Goal: Find specific page/section: Find specific page/section

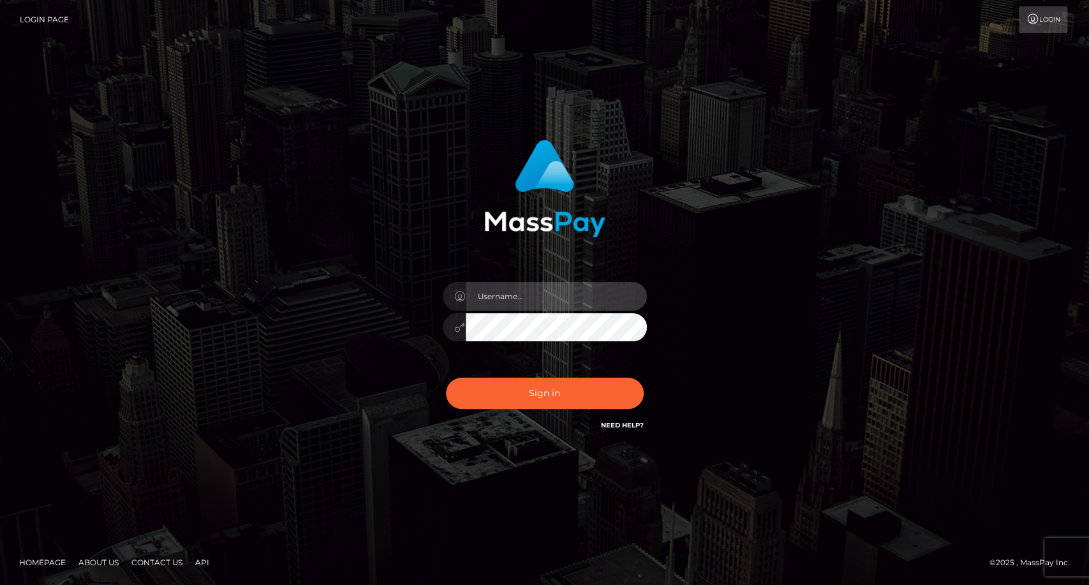
type input "carolina"
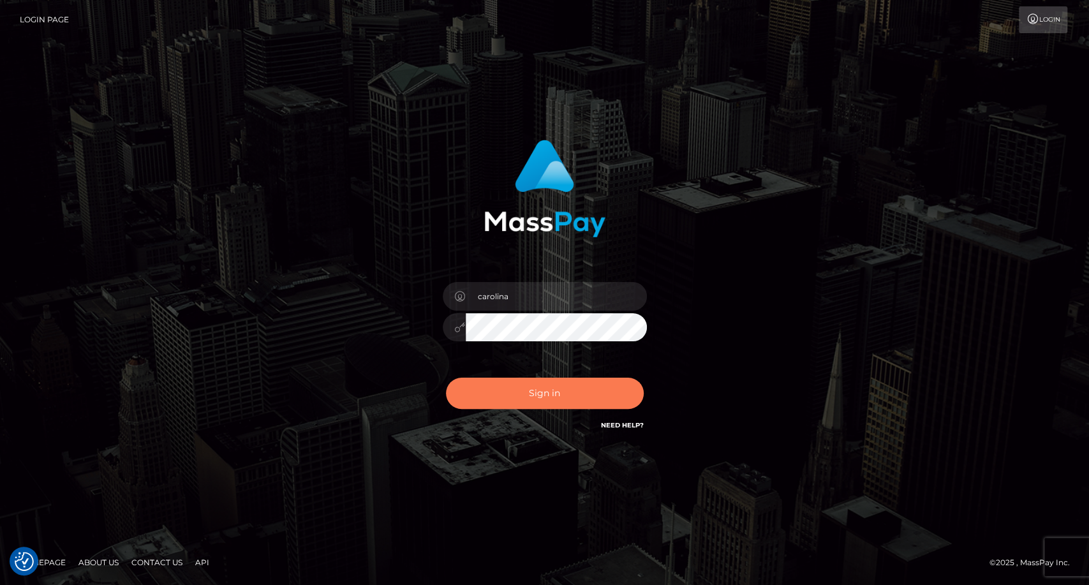
click at [557, 399] on button "Sign in" at bounding box center [545, 393] width 198 height 31
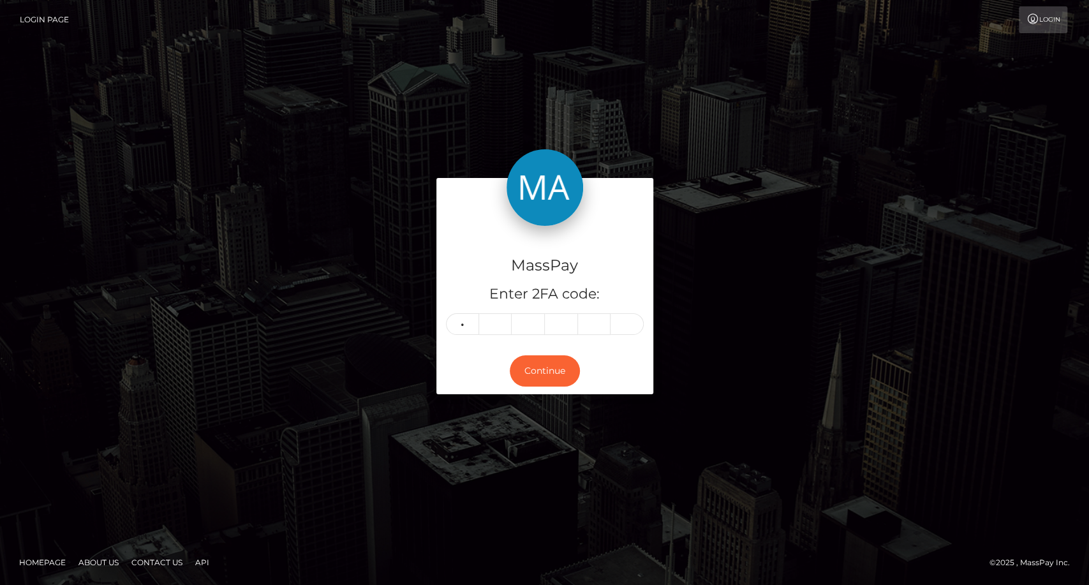
type input "2"
type input "7"
type input "2"
type input "1"
type input "3"
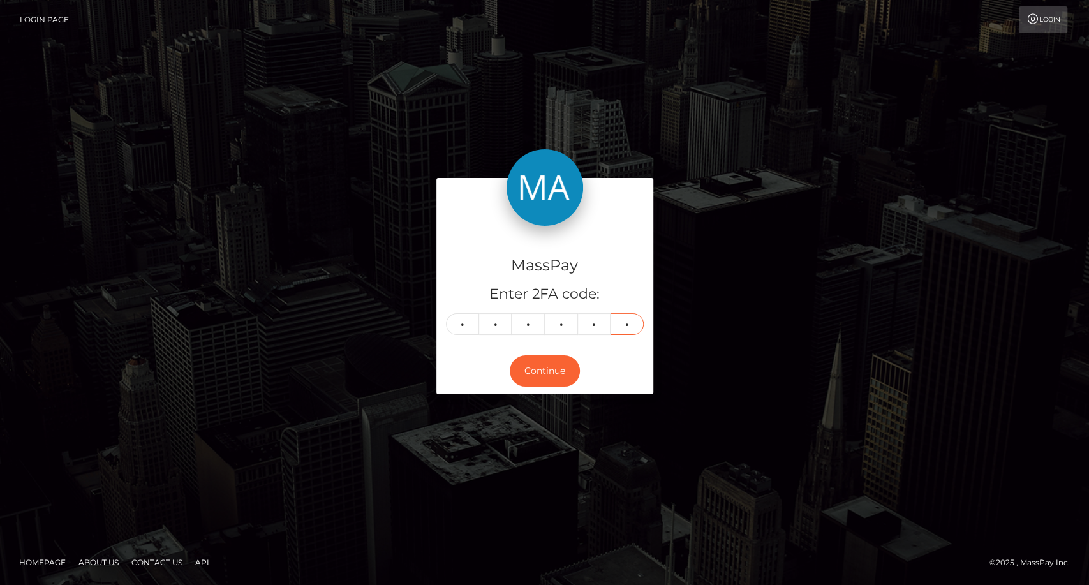
type input "5"
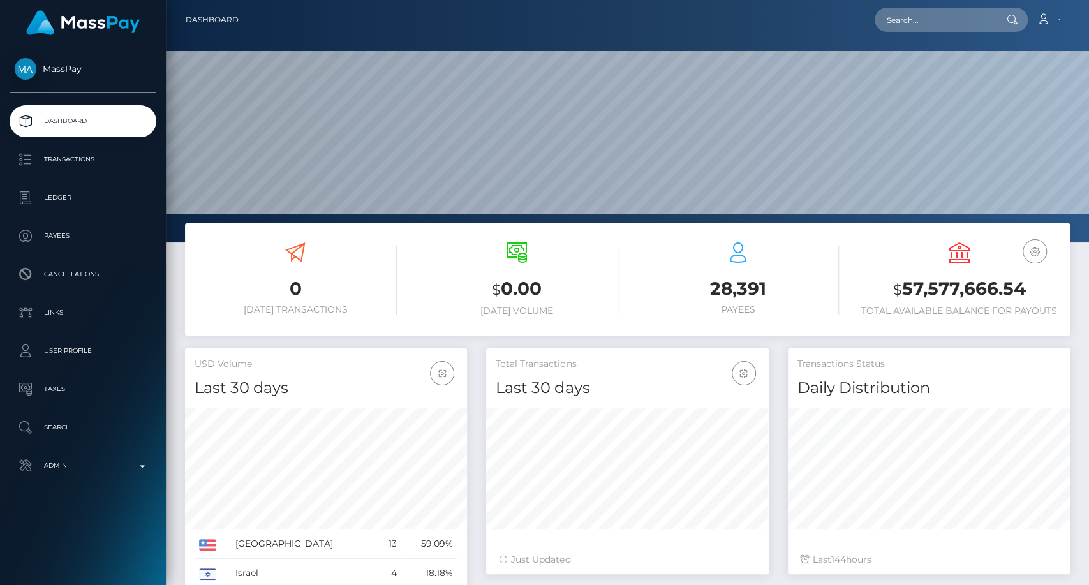
scroll to position [225, 282]
click at [902, 22] on input "text" at bounding box center [934, 20] width 120 height 24
paste input "soniakarinac784@gmail.com"
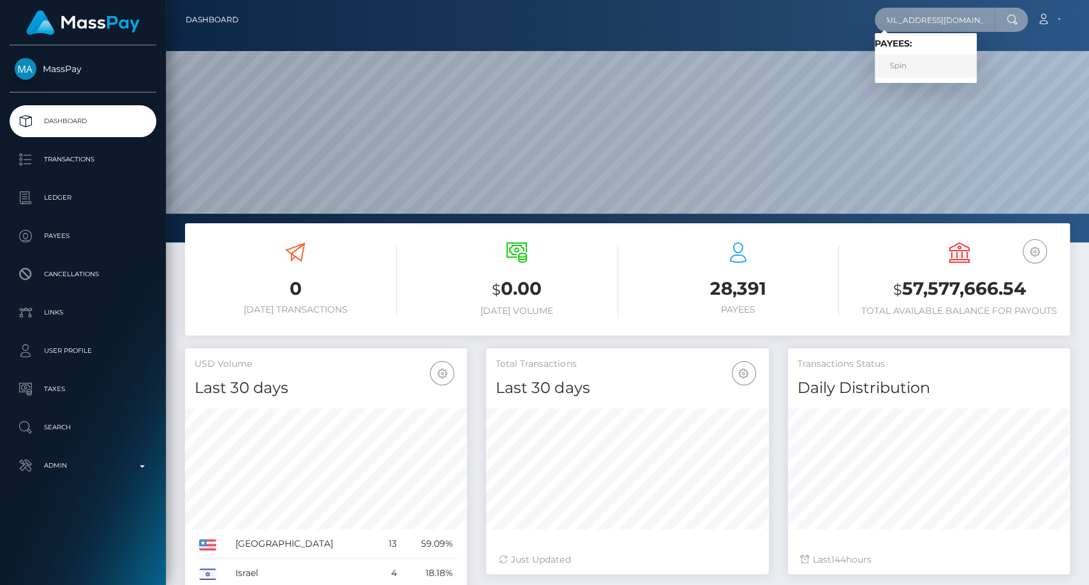
type input "soniakarinac784@gmail.com"
click at [906, 73] on link "Spin" at bounding box center [925, 66] width 102 height 24
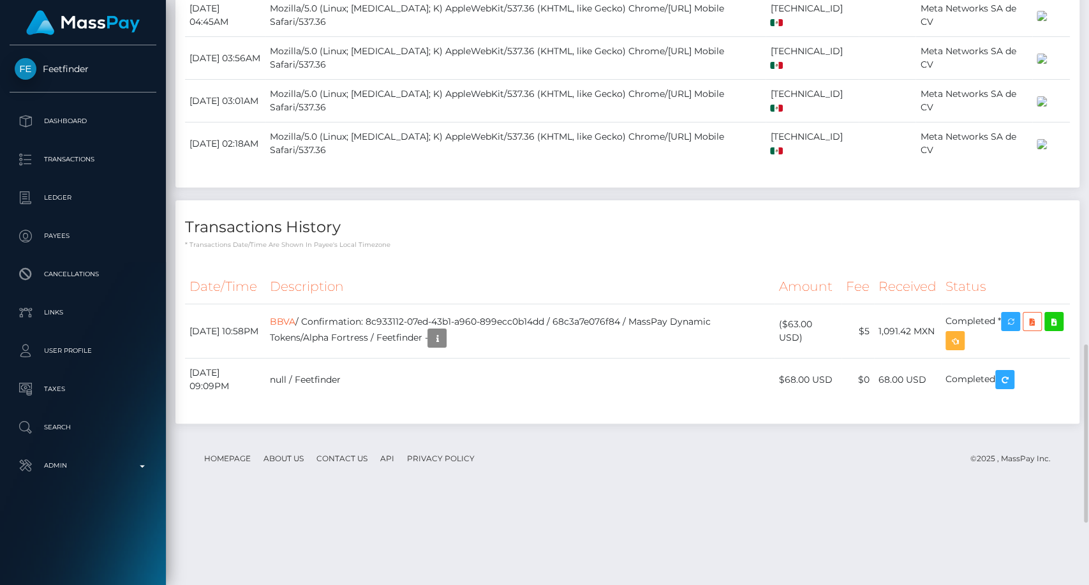
scroll to position [1339, 0]
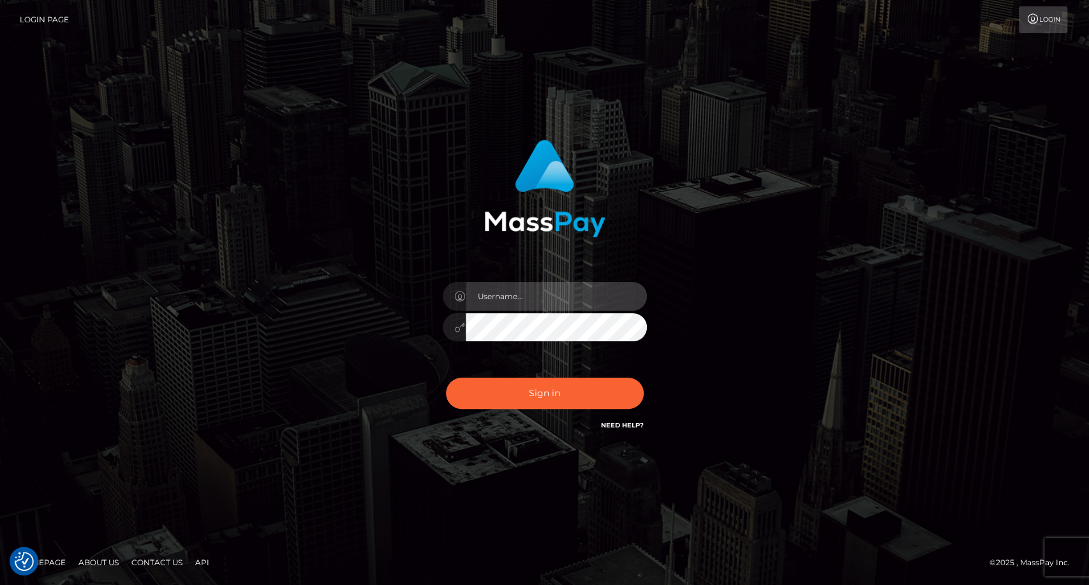
type input "carolina"
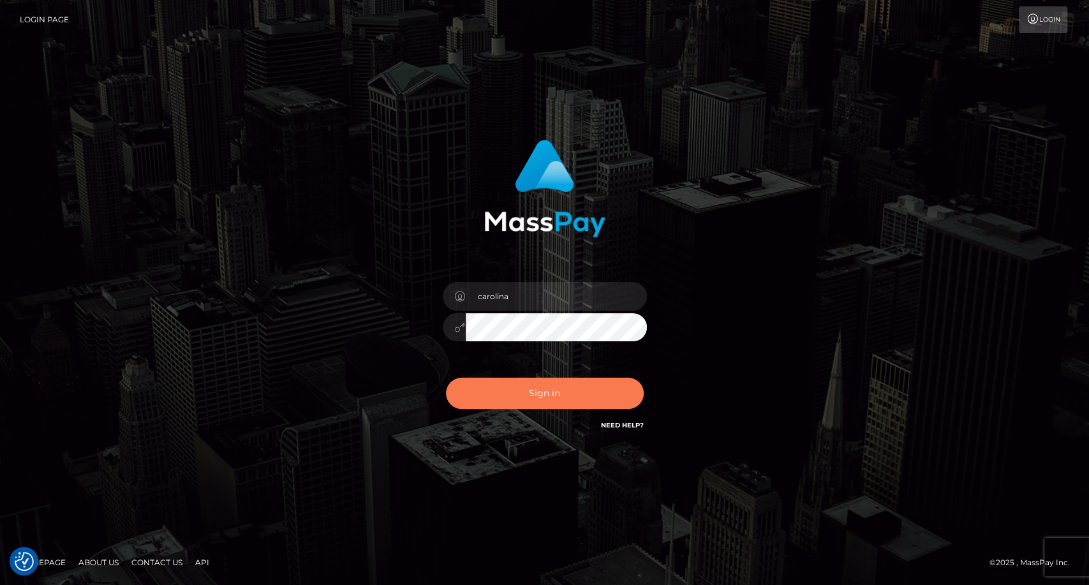
click at [568, 408] on div "Sign in Need Help?" at bounding box center [544, 398] width 223 height 57
click at [520, 399] on button "Sign in" at bounding box center [545, 393] width 198 height 31
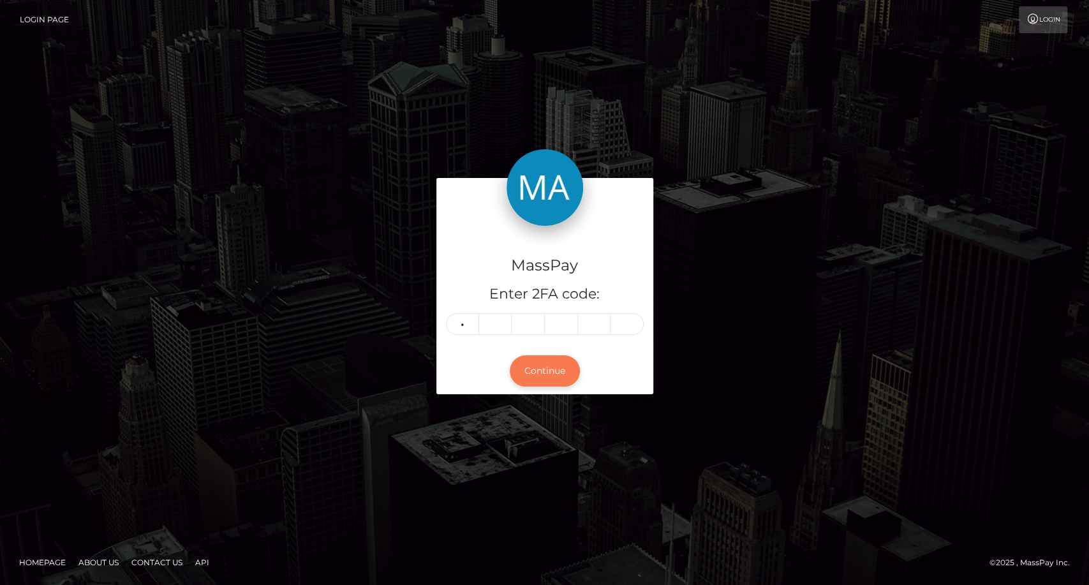
type input "7"
type input "2"
type input "4"
type input "6"
type input "0"
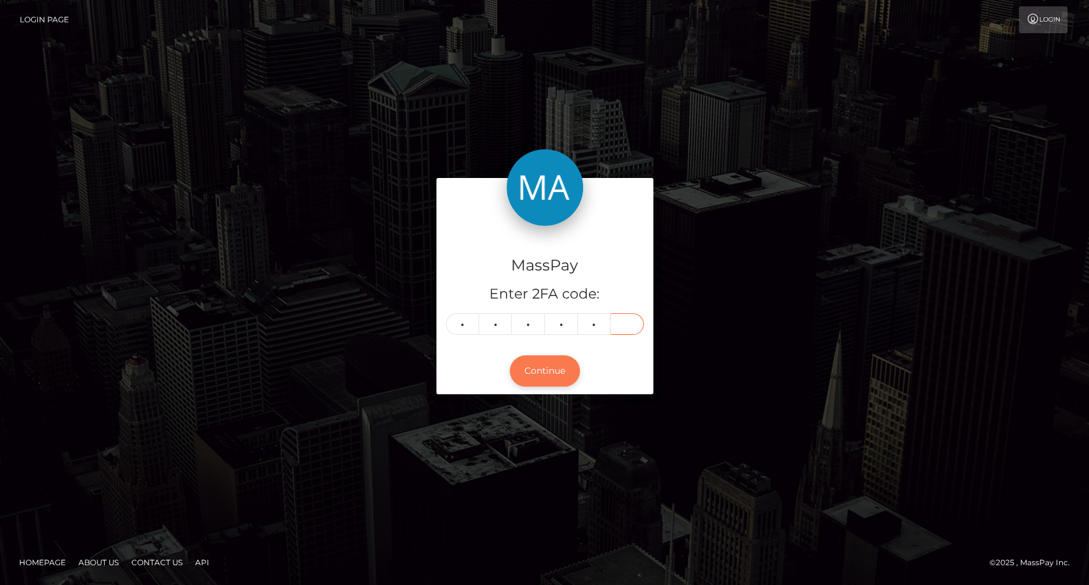
type input "7"
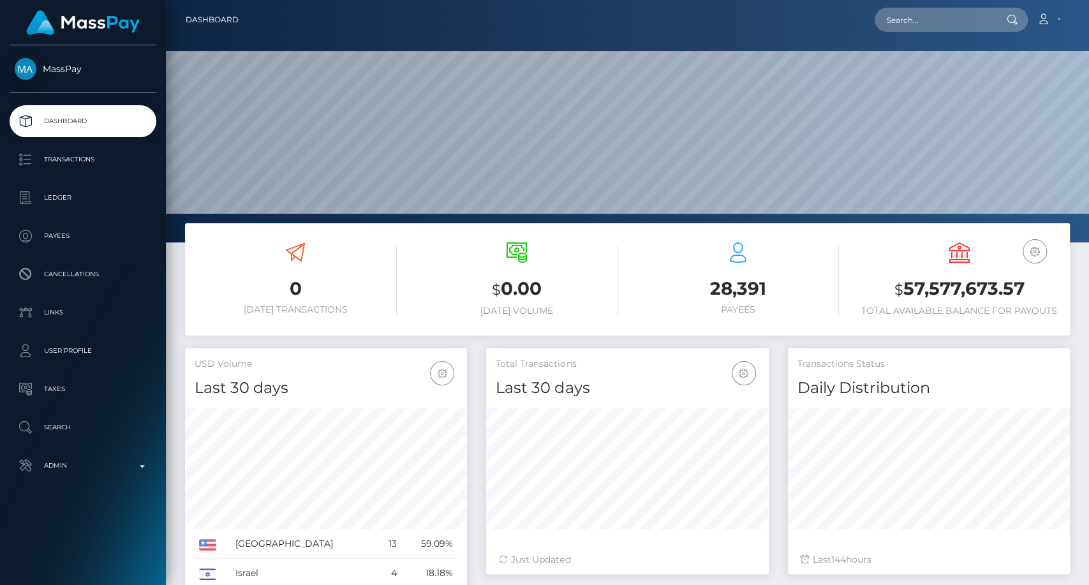
scroll to position [225, 282]
click at [951, 21] on input "text" at bounding box center [934, 20] width 120 height 24
paste input "[EMAIL_ADDRESS][PERSON_NAME][DOMAIN_NAME]"
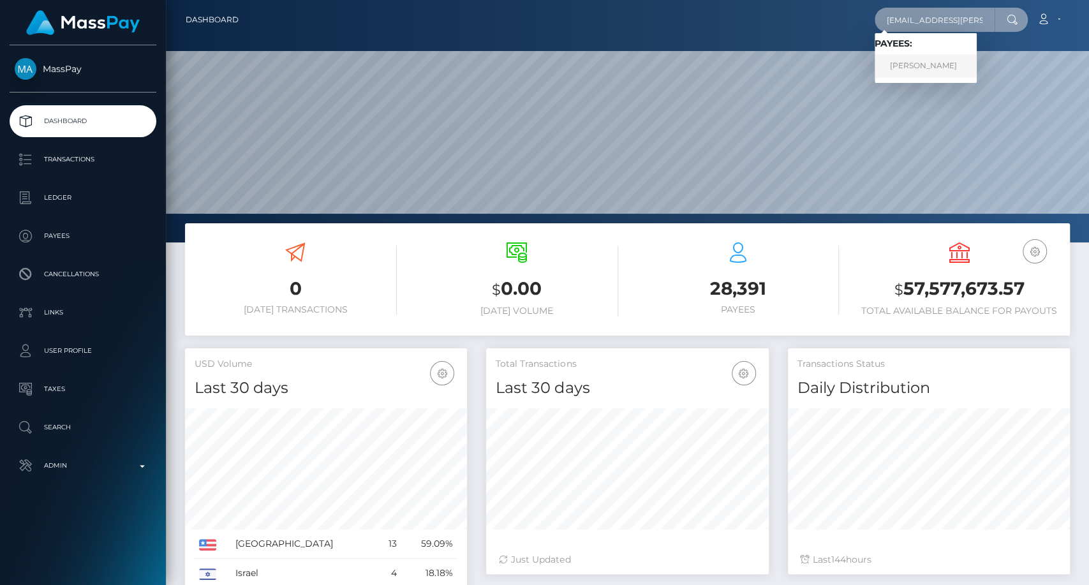
type input "holy-beverly@inbox.lv"
click at [933, 60] on link "ANNA KASIAN" at bounding box center [925, 66] width 102 height 24
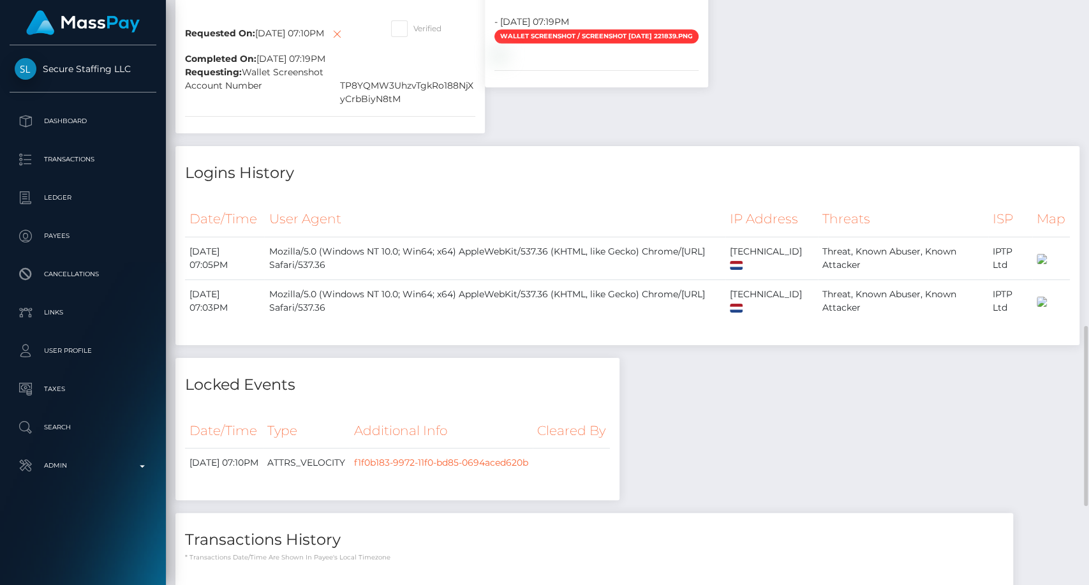
scroll to position [779, 0]
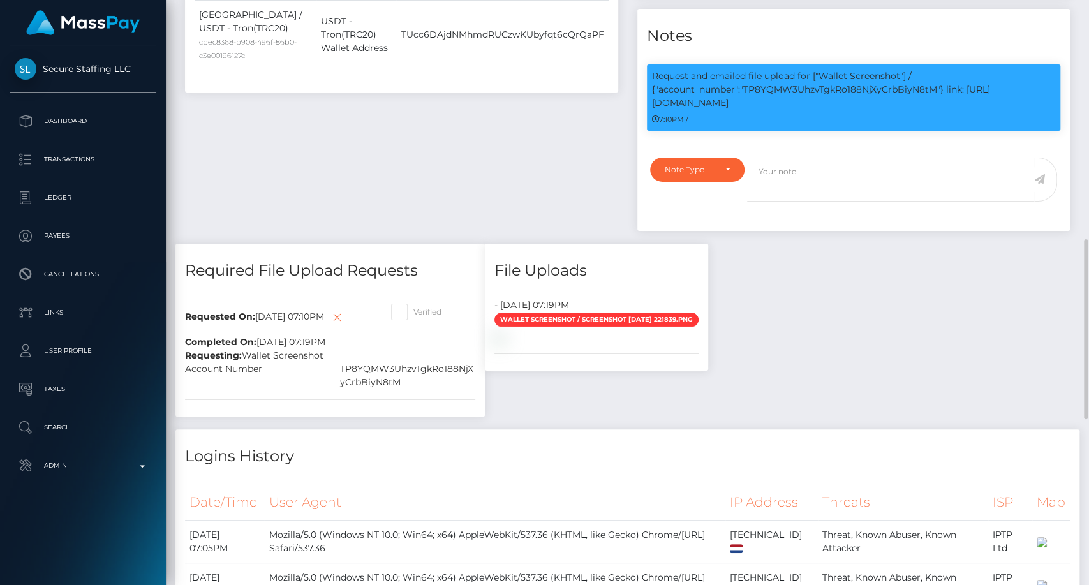
click at [566, 313] on span "Wallet Screenshot / Screenshot [DATE] 221839.png" at bounding box center [596, 320] width 204 height 14
click at [505, 332] on img at bounding box center [499, 337] width 10 height 10
click at [218, 183] on div "Payee Attributes Payer Name Label Value Ukraine / USDT - Tron(TRC20) a2b3f61c-a…" at bounding box center [401, 42] width 452 height 403
click at [1069, 379] on div "Payee Attributes Payer Name Label Value [GEOGRAPHIC_DATA] / USDT - Tron(TRC20) …" at bounding box center [627, 426] width 904 height 1170
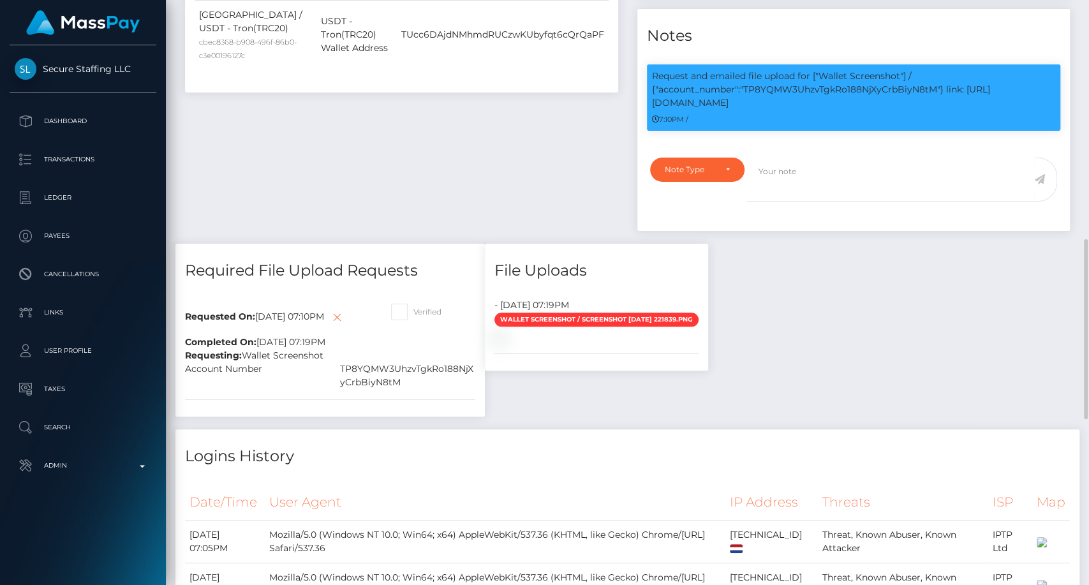
click at [1051, 339] on div "Payee Attributes Payer Name Label Value [GEOGRAPHIC_DATA] / USDT - Tron(TRC20) …" at bounding box center [627, 426] width 904 height 1170
click at [1070, 372] on div "Payee Attributes Payer Name Label Value [GEOGRAPHIC_DATA] / USDT - Tron(TRC20) …" at bounding box center [627, 426] width 904 height 1170
click at [1057, 429] on div "Logins History" at bounding box center [627, 448] width 904 height 38
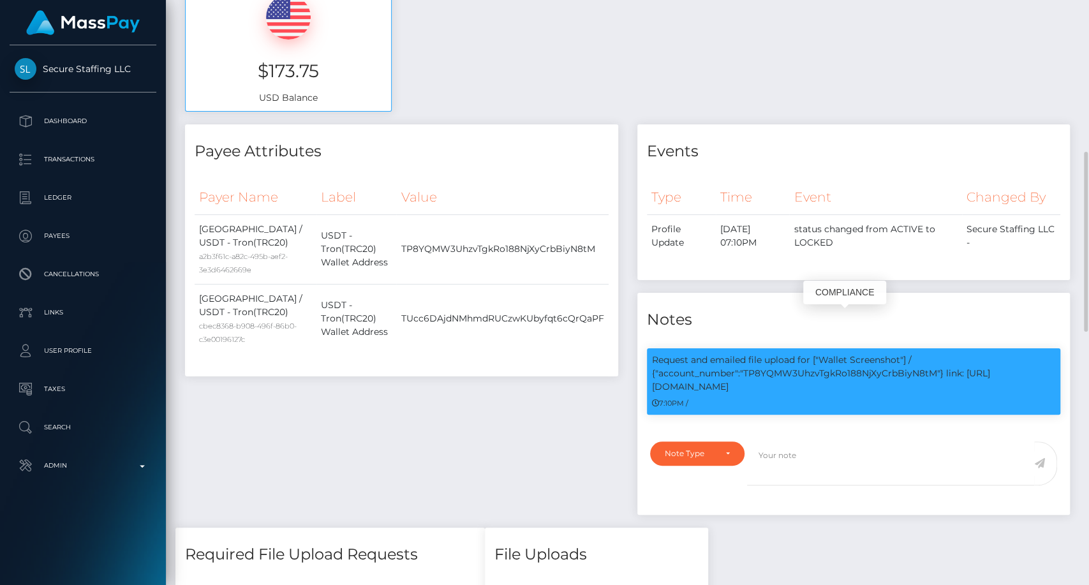
drag, startPoint x: 650, startPoint y: 314, endPoint x: 784, endPoint y: 355, distance: 139.8
click at [784, 355] on div "Request and emailed file upload for ["Wallet Screenshot"] / {"account_number":"…" at bounding box center [854, 381] width 414 height 66
click at [784, 354] on div "Request and emailed file upload for ["Wallet Screenshot"] / {"account_number":"…" at bounding box center [854, 381] width 414 height 66
click at [789, 353] on p "Request and emailed file upload for ["Wallet Screenshot"] / {"account_number":"…" at bounding box center [854, 373] width 404 height 40
drag, startPoint x: 653, startPoint y: 316, endPoint x: 770, endPoint y: 348, distance: 121.0
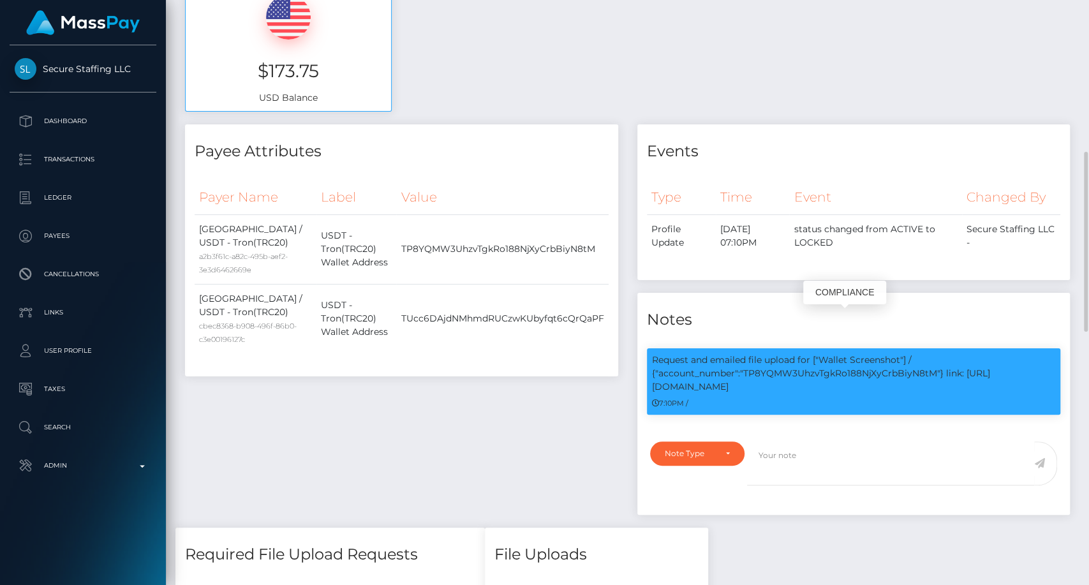
click at [770, 353] on p "Request and emailed file upload for ["Wallet Screenshot"] / {"account_number":"…" at bounding box center [854, 373] width 404 height 40
click at [760, 353] on p "Request and emailed file upload for ["Wallet Screenshot"] / {"account_number":"…" at bounding box center [854, 373] width 404 height 40
drag, startPoint x: 883, startPoint y: 343, endPoint x: 847, endPoint y: 367, distance: 43.2
click at [883, 353] on p "Request and emailed file upload for ["Wallet Screenshot"] / {"account_number":"…" at bounding box center [854, 373] width 404 height 40
click at [817, 392] on div "Request and emailed file upload for ["Wallet Screenshot"] / {"account_number":"…" at bounding box center [853, 386] width 433 height 95
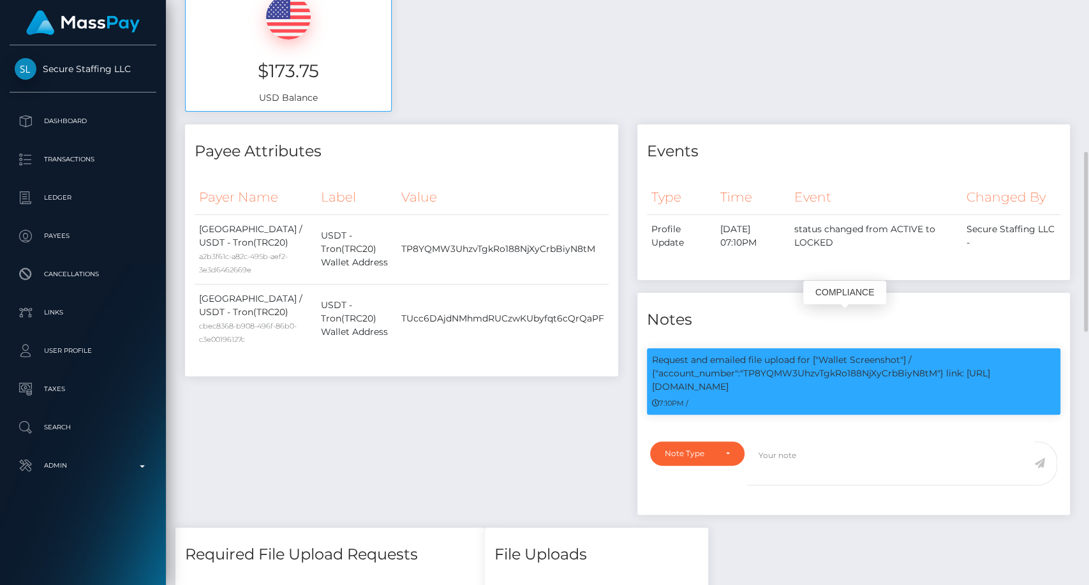
drag, startPoint x: 771, startPoint y: 348, endPoint x: 650, endPoint y: 313, distance: 125.6
click at [650, 348] on div "Request and emailed file upload for ["Wallet Screenshot"] / {"account_number":"…" at bounding box center [854, 381] width 414 height 66
copy p "Request and emailed file upload for ["Wallet Screenshot"] / {"account_number":"…"
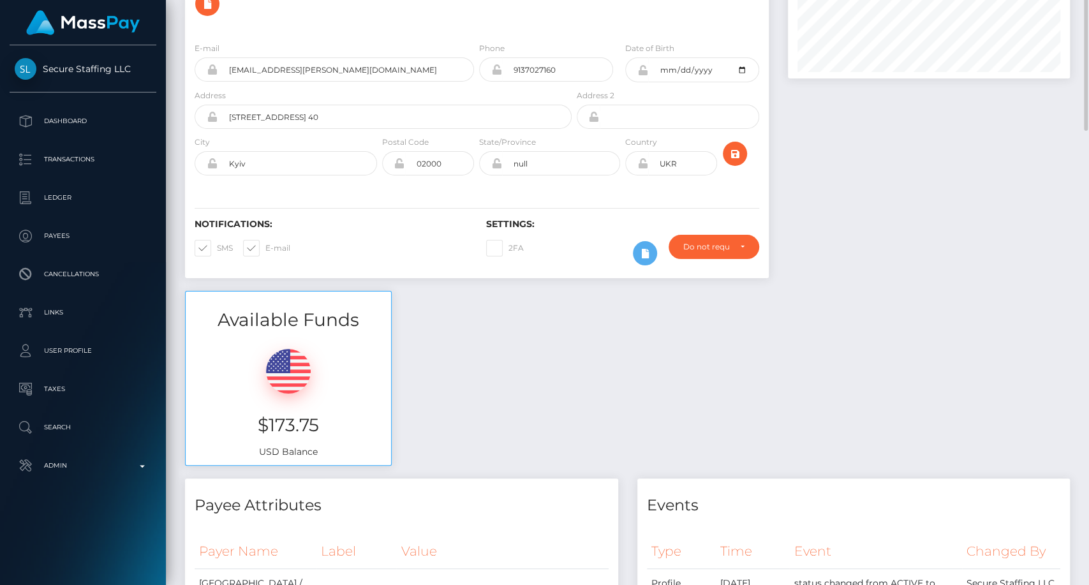
scroll to position [0, 0]
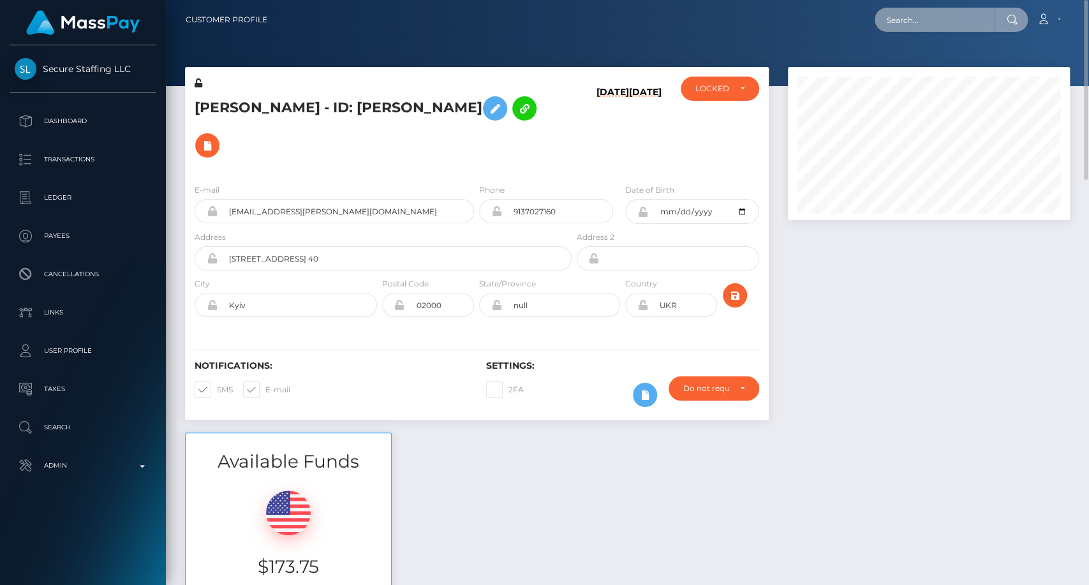
click at [902, 17] on input "text" at bounding box center [934, 20] width 120 height 24
paste input "[EMAIL_ADDRESS][DOMAIN_NAME]"
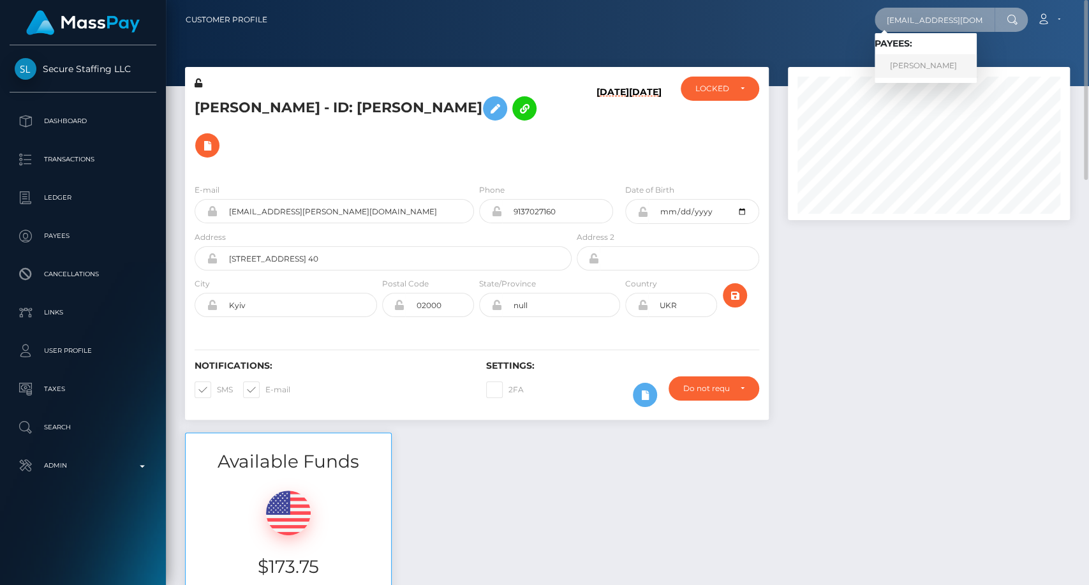
type input "[EMAIL_ADDRESS][DOMAIN_NAME]"
click at [928, 72] on link "DARIIA OSAULA" at bounding box center [925, 66] width 102 height 24
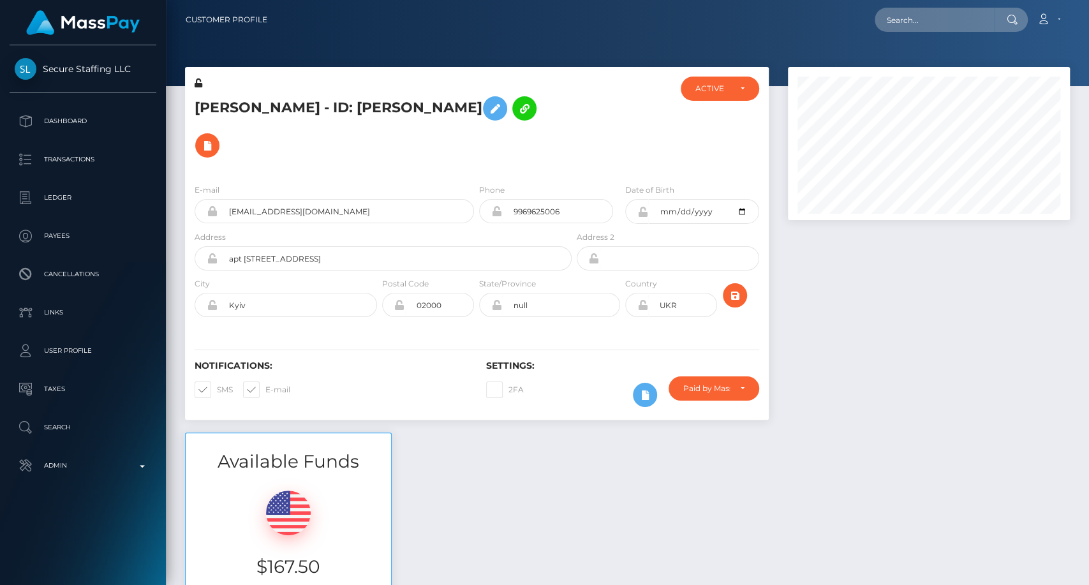
scroll to position [153, 282]
drag, startPoint x: 190, startPoint y: 105, endPoint x: 246, endPoint y: 104, distance: 55.5
click at [246, 104] on div "DARIIA OSAULA - ID: Dariia Osaula" at bounding box center [379, 125] width 389 height 97
copy h5 "DARIIA"
click at [964, 17] on input "text" at bounding box center [934, 20] width 120 height 24
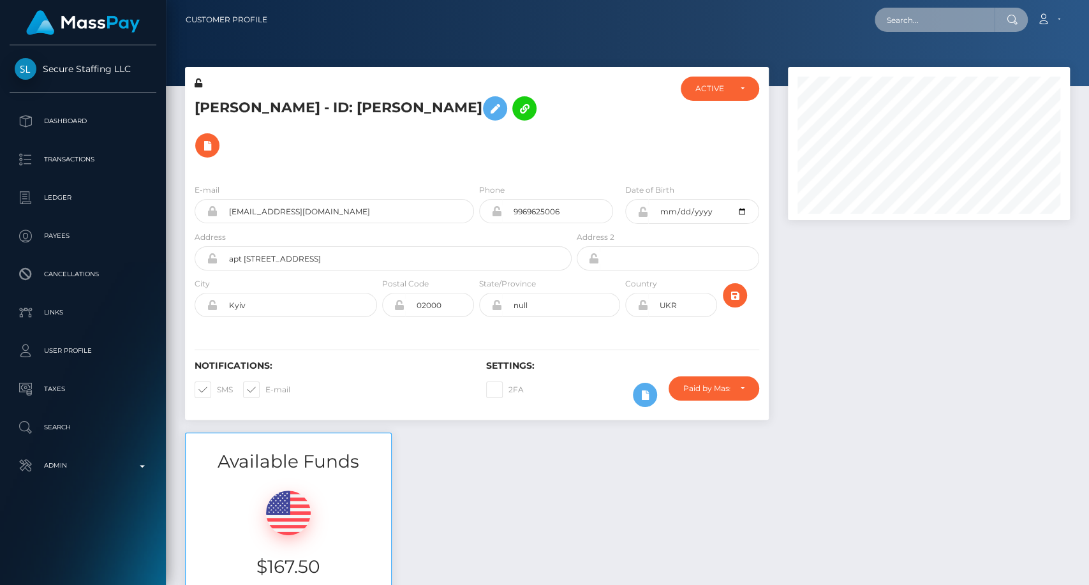
paste input "holy-beverly@inbox.lv"
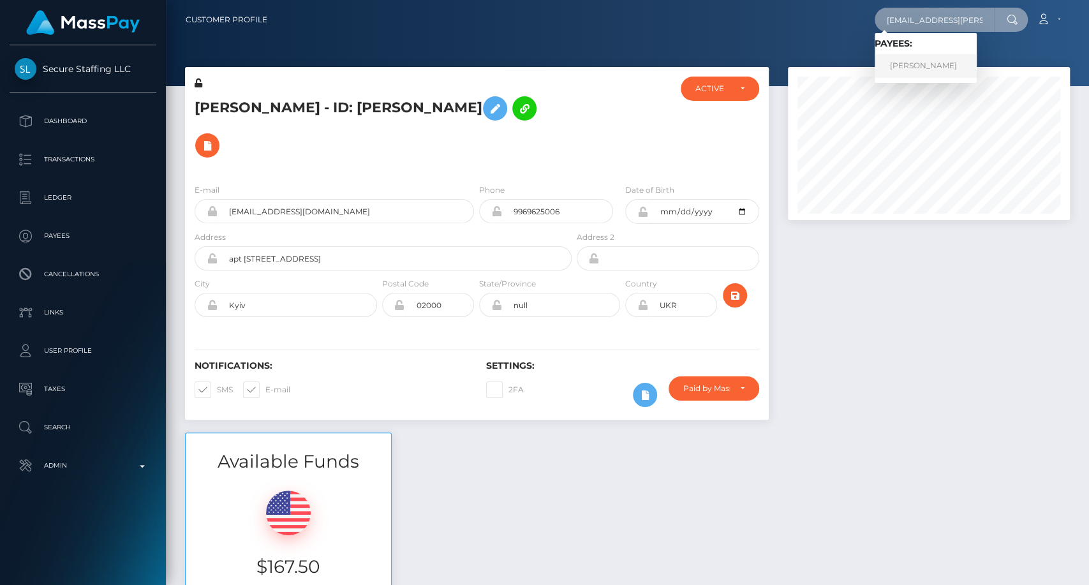
type input "holy-beverly@inbox.lv"
click at [945, 69] on link "ANNA KASIAN" at bounding box center [925, 66] width 102 height 24
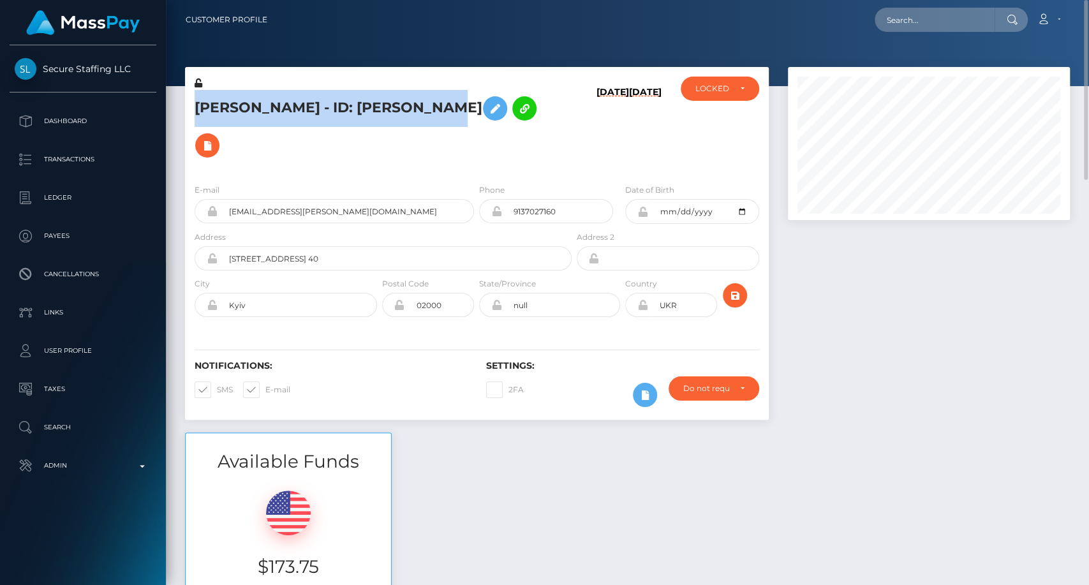
drag, startPoint x: 194, startPoint y: 105, endPoint x: 430, endPoint y: 105, distance: 236.0
click at [430, 105] on div "[PERSON_NAME] - ID: [PERSON_NAME]" at bounding box center [379, 125] width 389 height 97
copy h5 "[PERSON_NAME] - ID: [PERSON_NAME]"
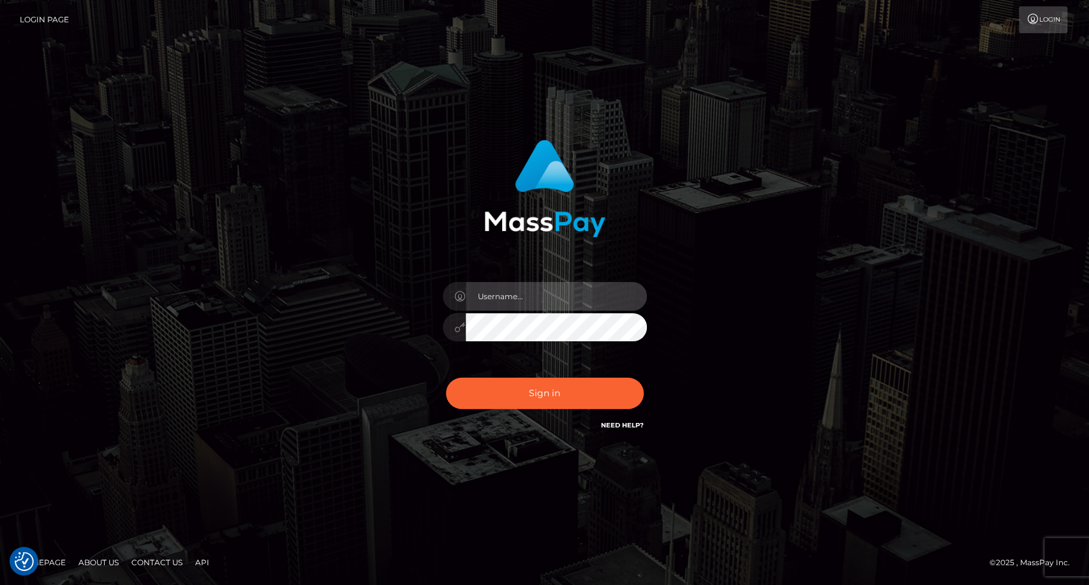
type input "carolina"
click at [554, 413] on div "Sign in Need Help?" at bounding box center [544, 398] width 223 height 57
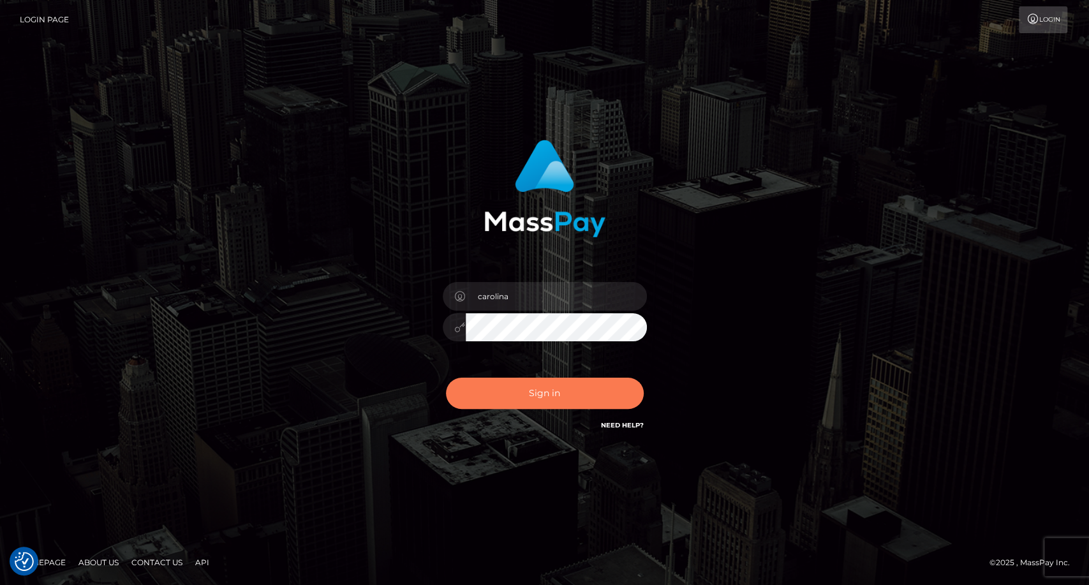
click at [557, 397] on button "Sign in" at bounding box center [545, 393] width 198 height 31
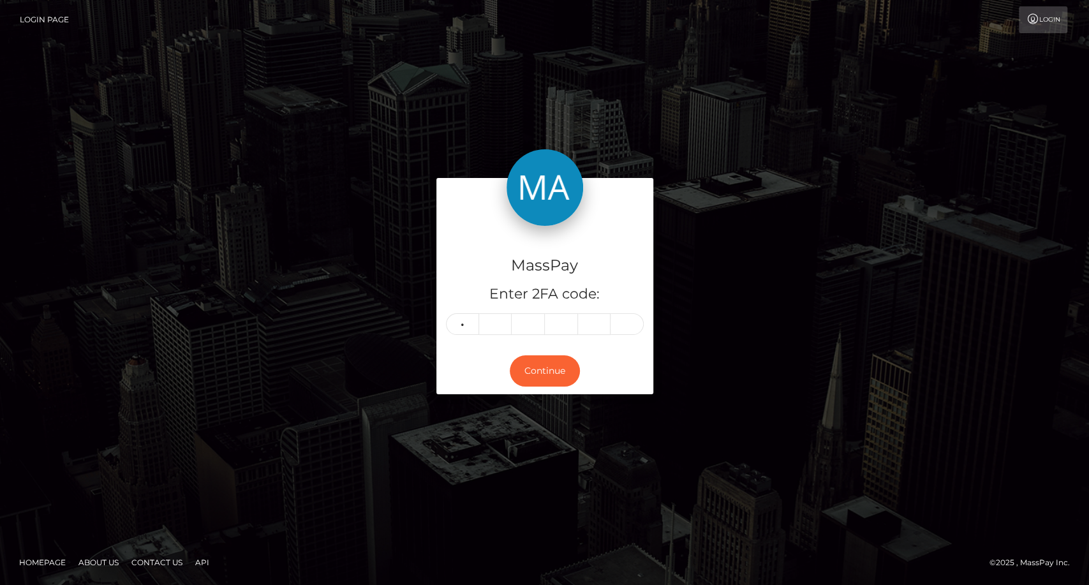
type input "6"
type input "0"
type input "5"
type input "3"
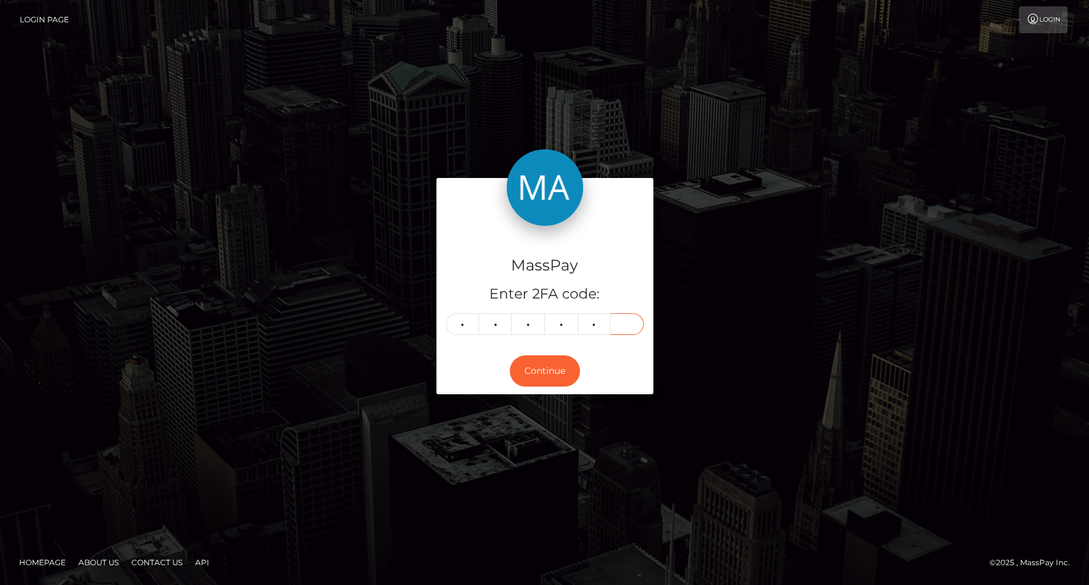
type input "4"
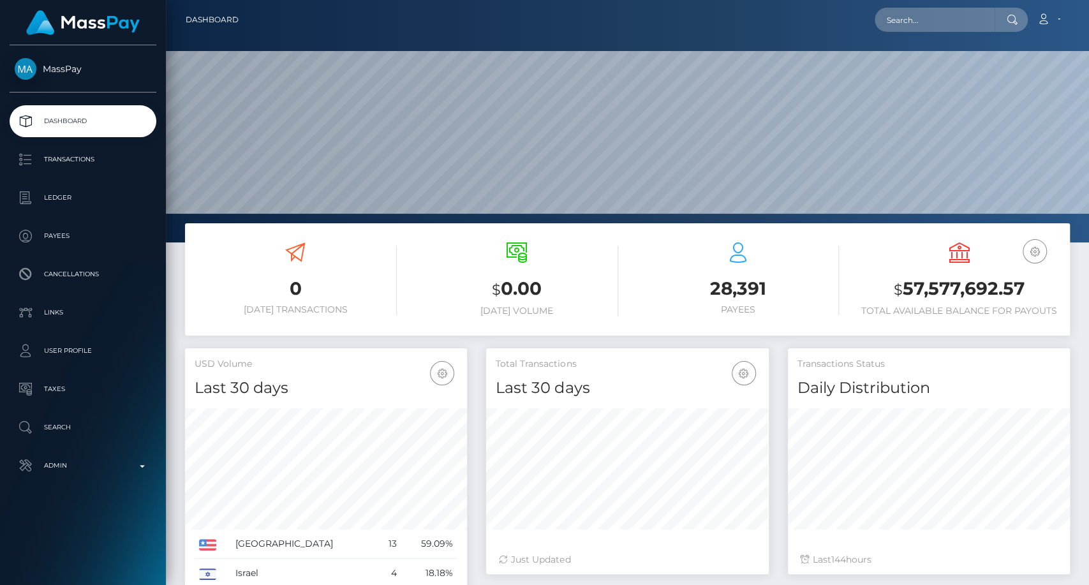
scroll to position [225, 282]
click at [904, 17] on input "text" at bounding box center [934, 20] width 120 height 24
paste input "[EMAIL_ADDRESS][DOMAIN_NAME]"
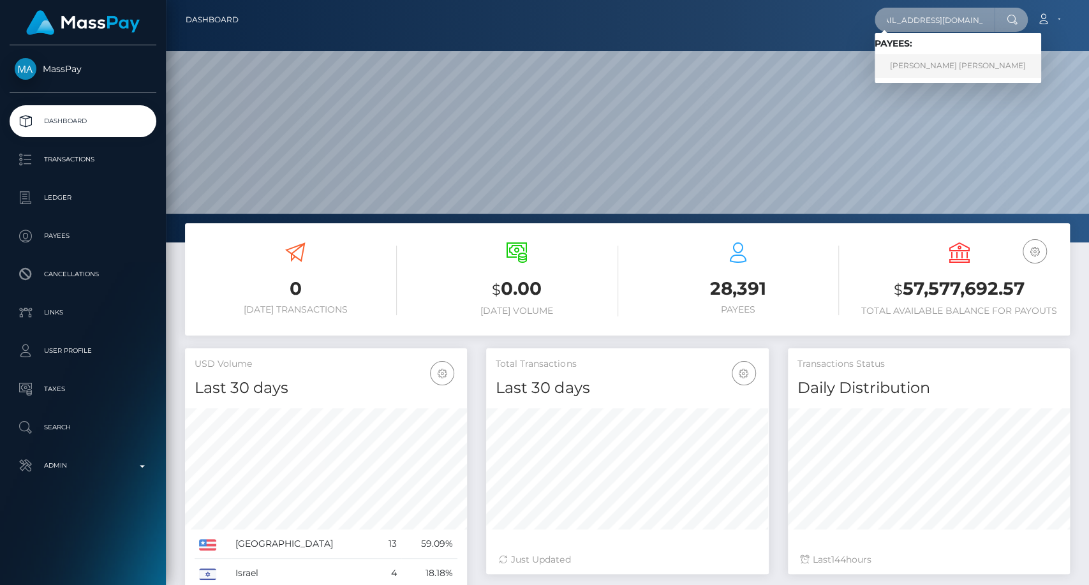
type input "[EMAIL_ADDRESS][DOMAIN_NAME]"
click at [926, 66] on link "[PERSON_NAME] [PERSON_NAME]" at bounding box center [957, 66] width 166 height 24
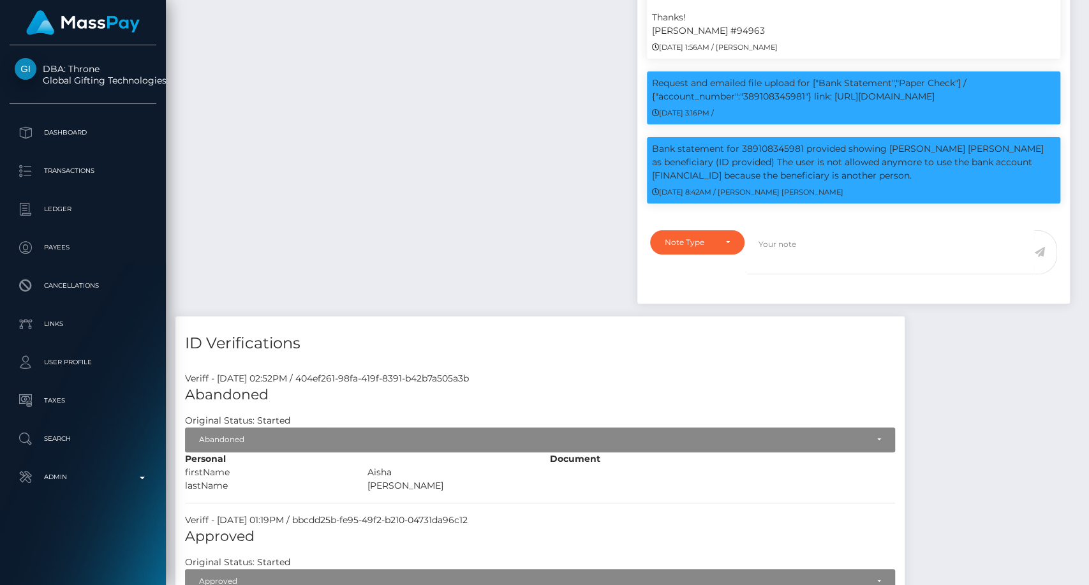
scroll to position [153, 282]
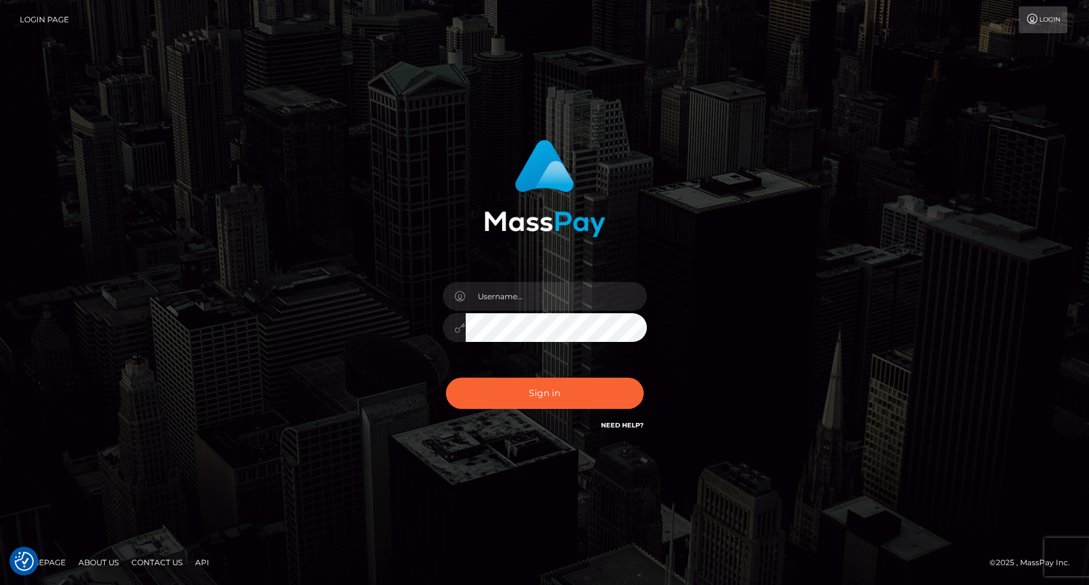
checkbox input "true"
